Goal: Task Accomplishment & Management: Use online tool/utility

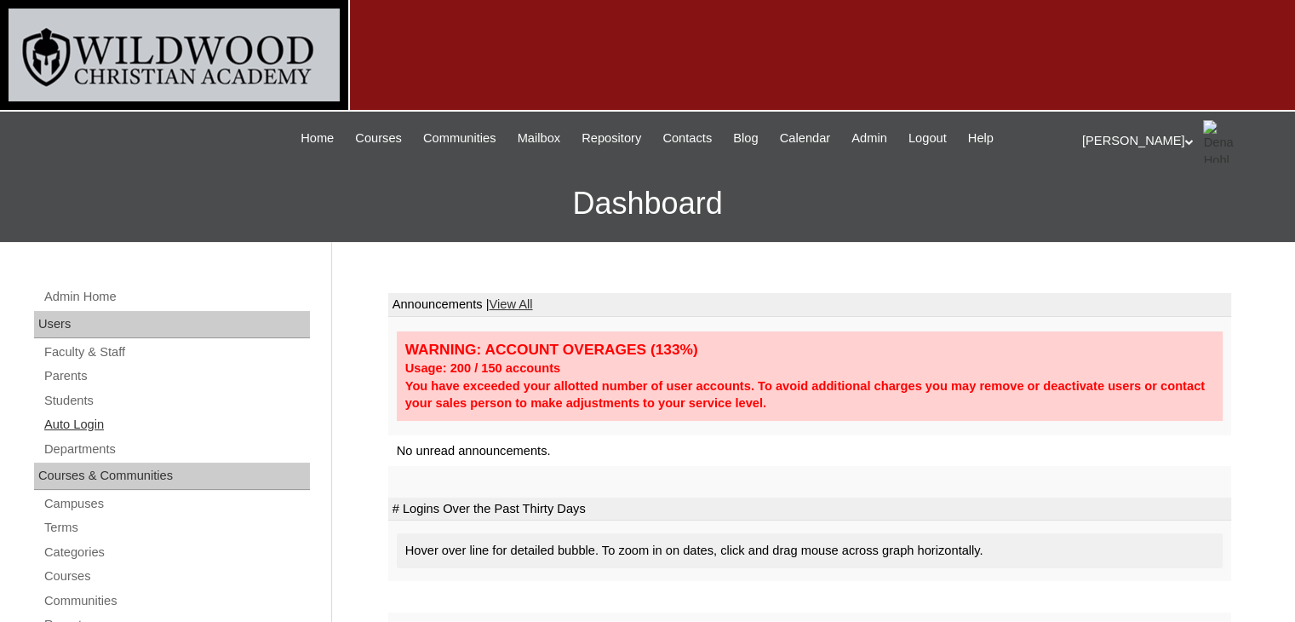
click at [72, 425] on link "Auto Login" at bounding box center [176, 424] width 267 height 21
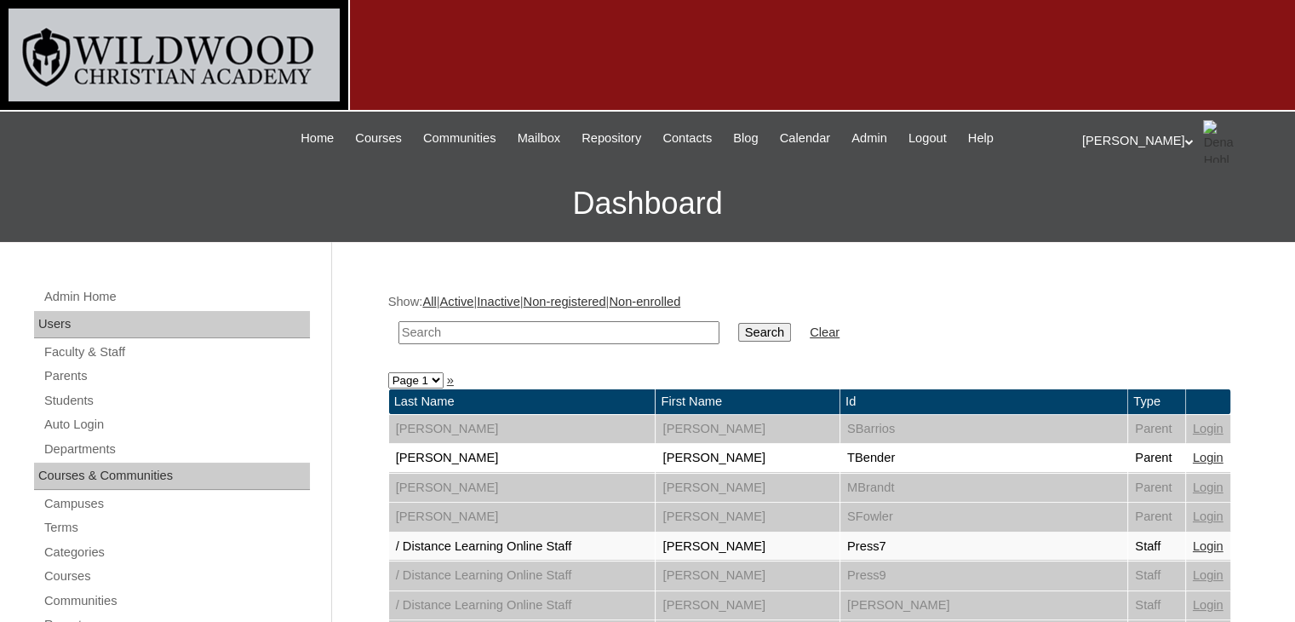
click at [531, 325] on input "text" at bounding box center [559, 332] width 321 height 23
type input "coleman"
click at [738, 330] on input "Search" at bounding box center [764, 332] width 53 height 19
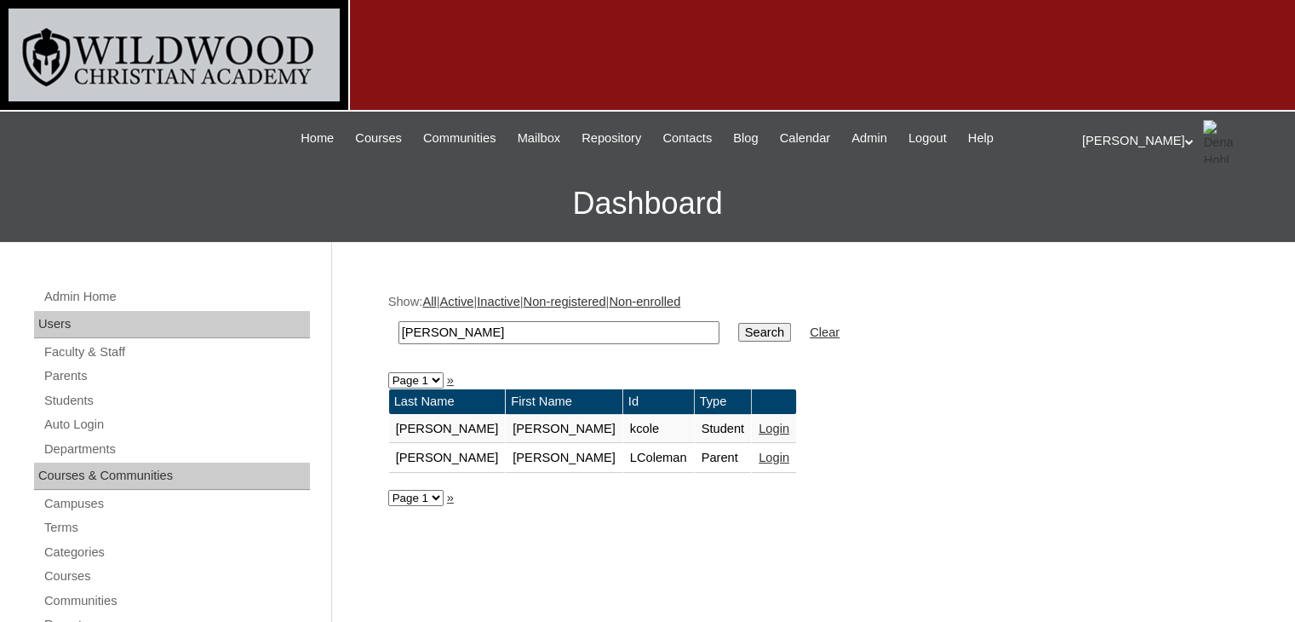
click at [759, 457] on link "Login" at bounding box center [774, 458] width 31 height 14
